Goal: Task Accomplishment & Management: Manage account settings

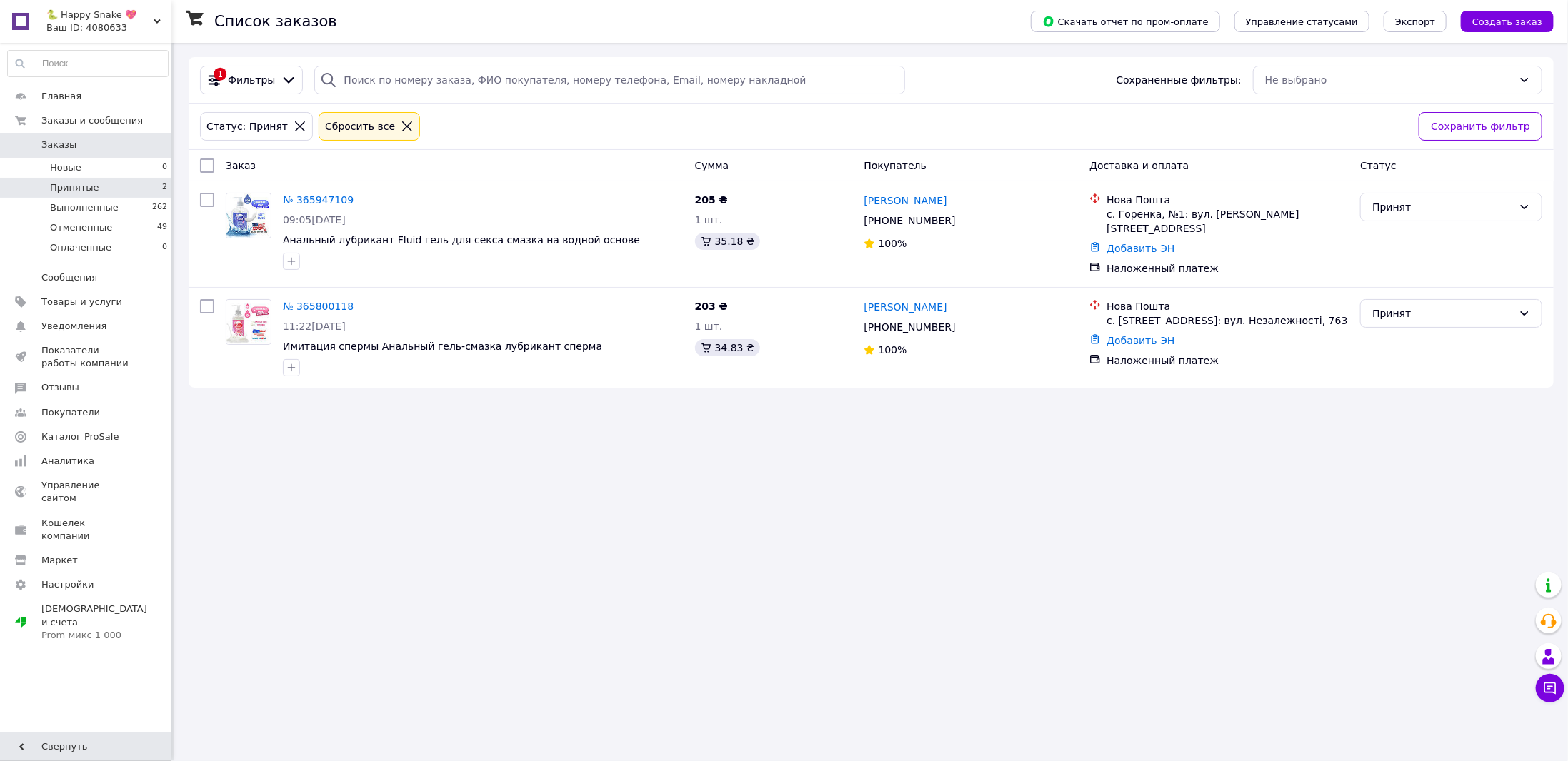
click at [137, 156] on link "Заказы 0" at bounding box center [88, 145] width 176 height 24
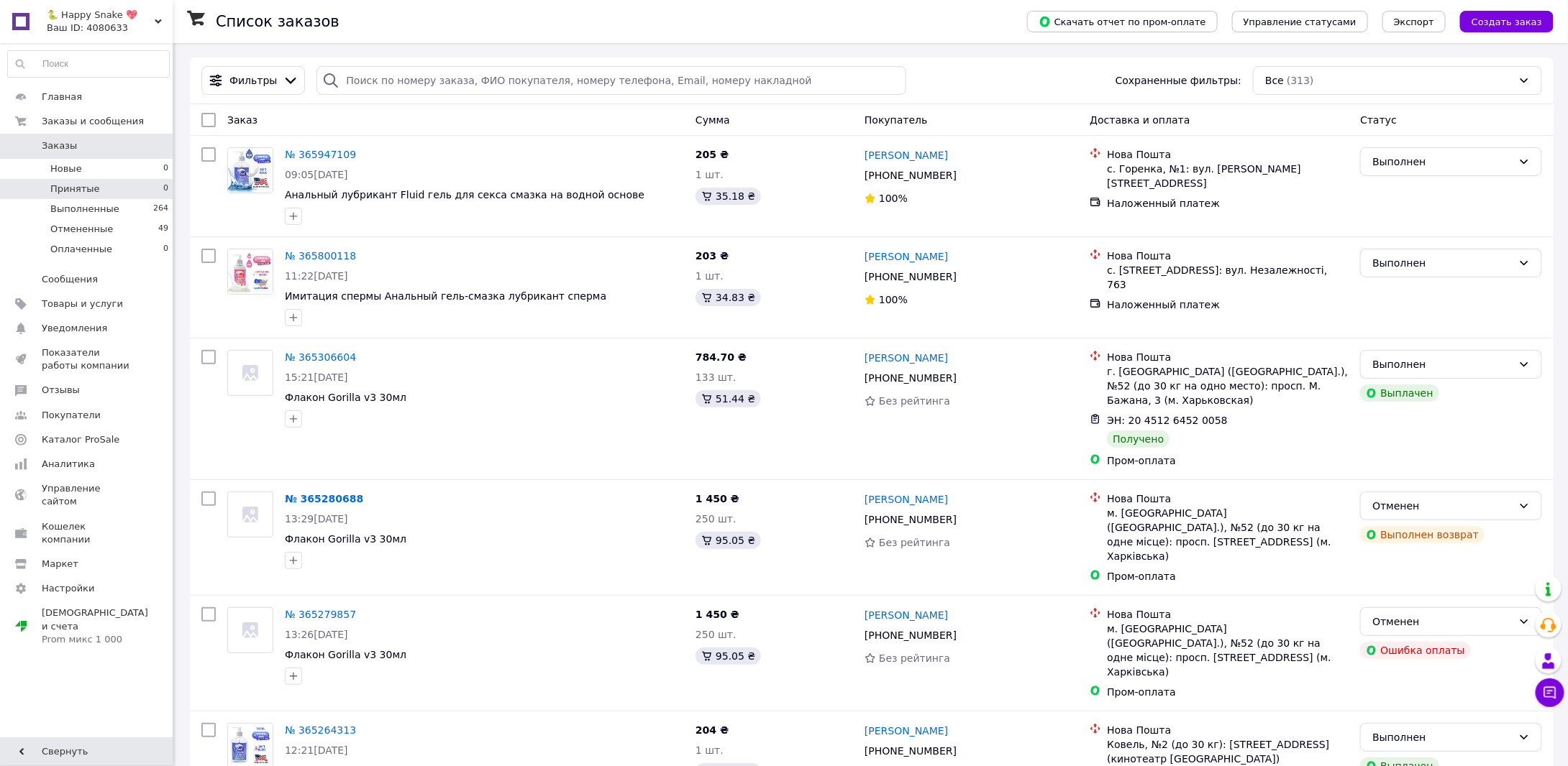
click at [131, 184] on li "Принятые 0" at bounding box center [89, 189] width 177 height 20
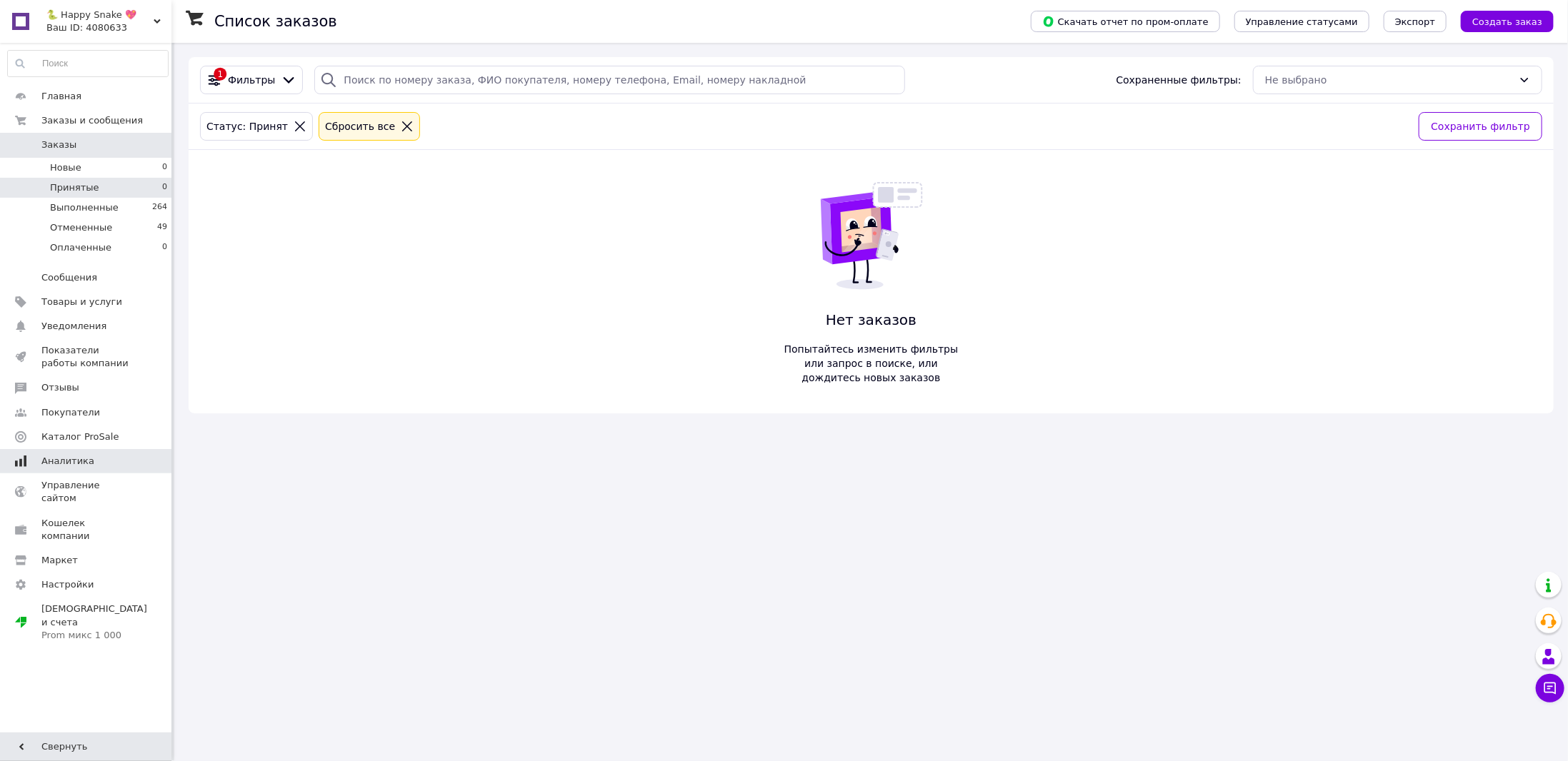
click at [75, 456] on span "Аналитика" at bounding box center [68, 462] width 53 height 13
